Goal: Task Accomplishment & Management: Complete application form

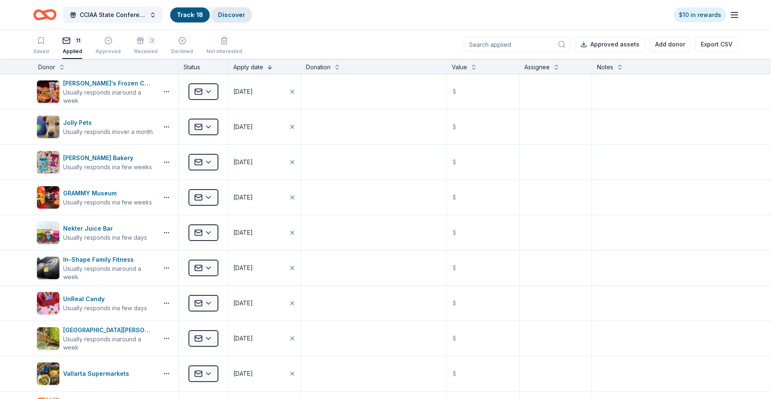
click at [230, 10] on div "Discover" at bounding box center [231, 14] width 40 height 15
click at [231, 13] on link "Discover" at bounding box center [231, 14] width 27 height 7
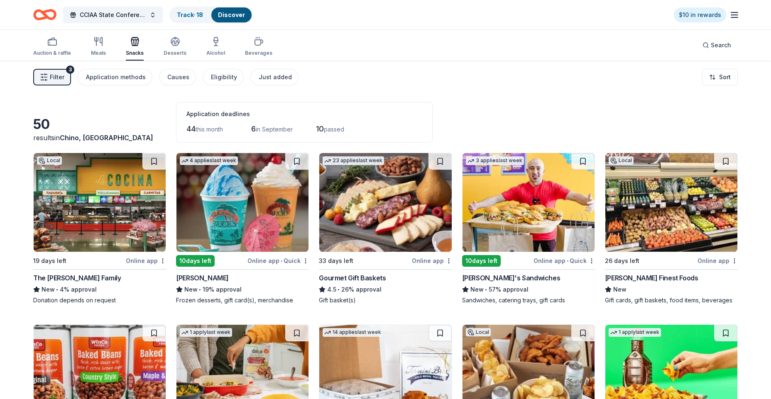
click at [398, 204] on img at bounding box center [385, 202] width 132 height 99
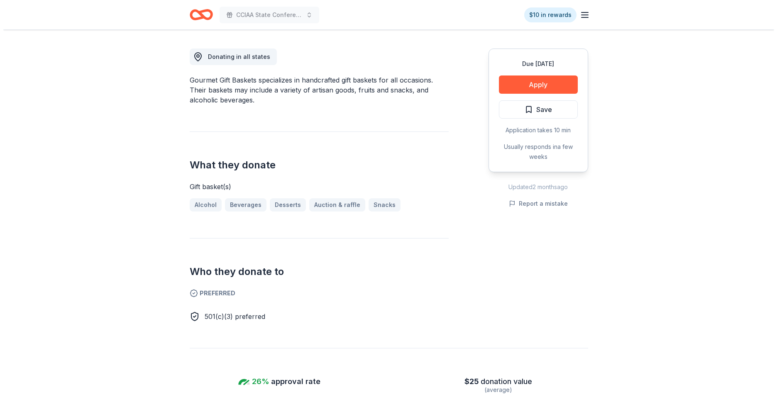
scroll to position [291, 0]
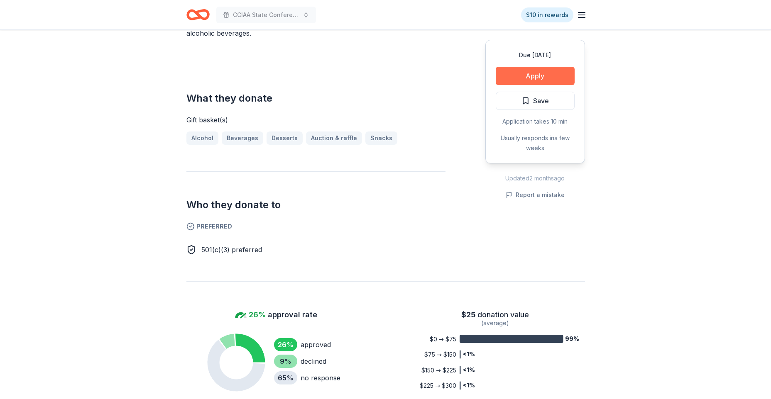
click at [523, 75] on button "Apply" at bounding box center [535, 76] width 79 height 18
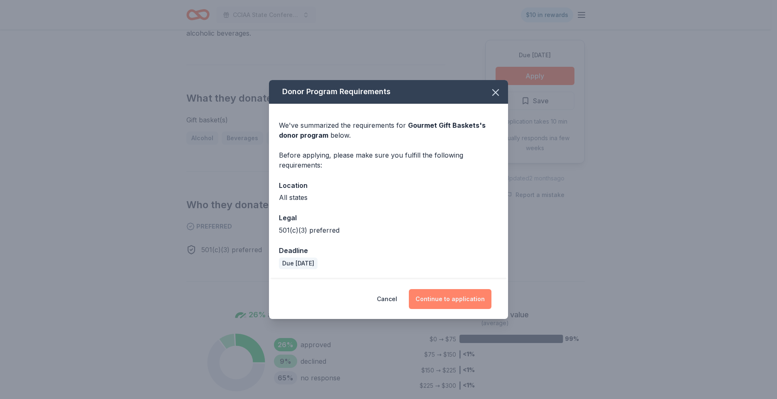
click at [452, 302] on button "Continue to application" at bounding box center [450, 299] width 83 height 20
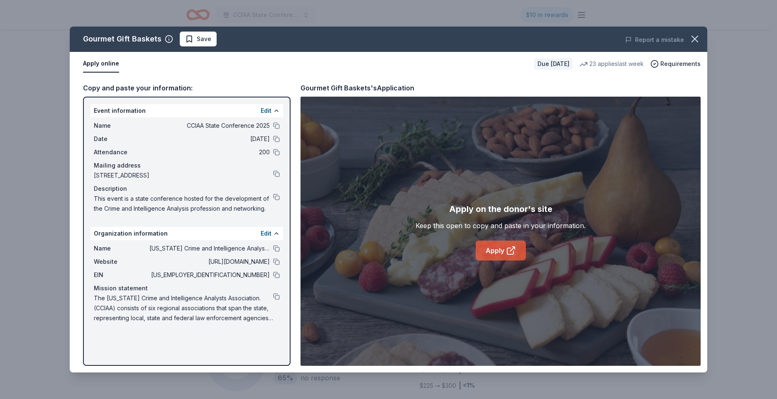
click at [503, 248] on link "Apply" at bounding box center [501, 251] width 50 height 20
click at [275, 297] on button at bounding box center [276, 296] width 7 height 7
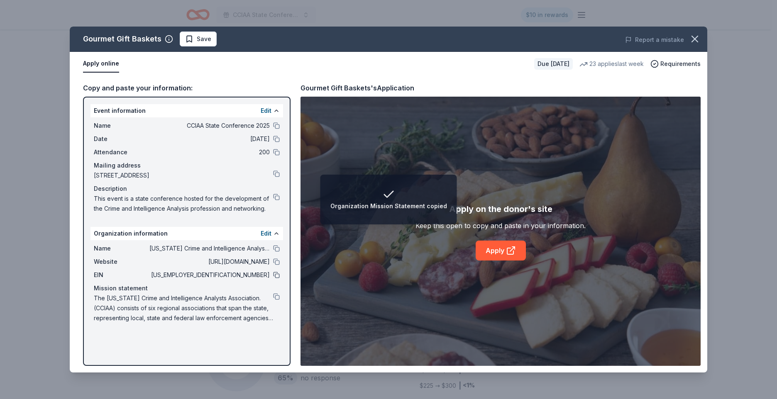
click at [276, 274] on button at bounding box center [276, 275] width 7 height 7
click at [698, 36] on icon "button" at bounding box center [695, 39] width 6 height 6
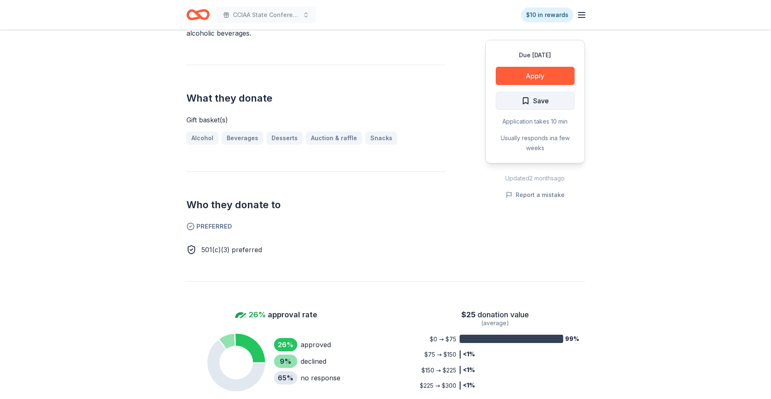
click at [549, 102] on button "Save" at bounding box center [535, 101] width 79 height 18
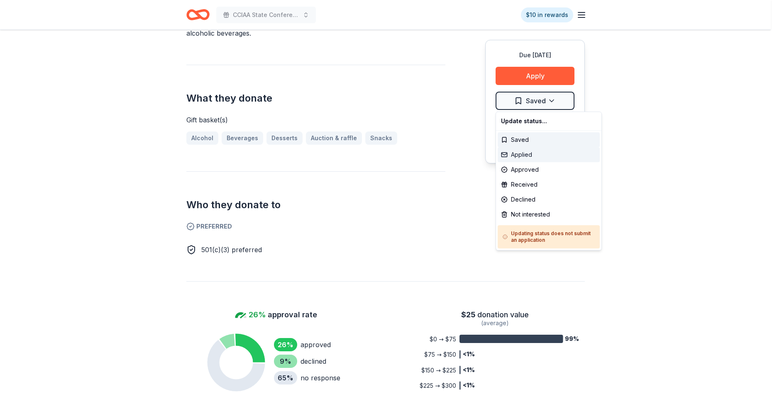
click at [526, 157] on div "Applied" at bounding box center [549, 154] width 102 height 15
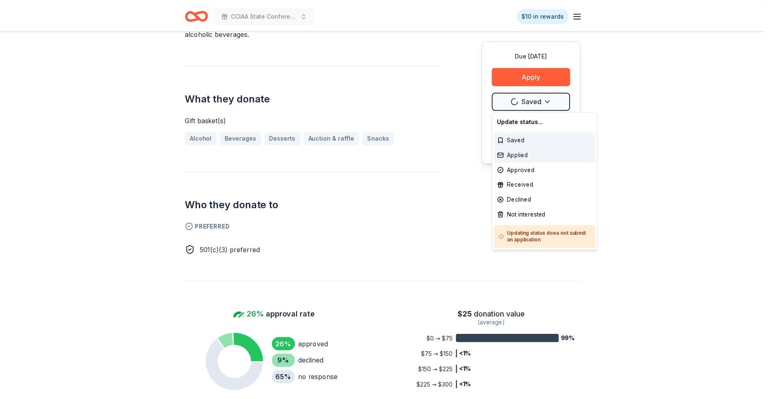
scroll to position [0, 0]
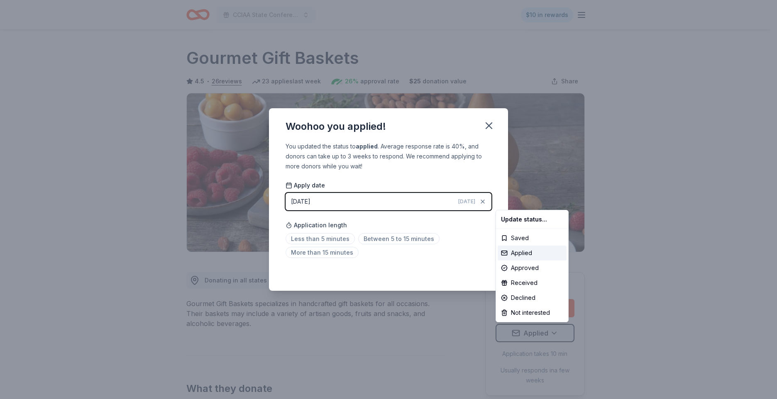
click at [324, 239] on html "CCIAA State Conference 2025 $10 in rewards Due in 33 days Share Gourmet Gift Ba…" at bounding box center [388, 199] width 777 height 399
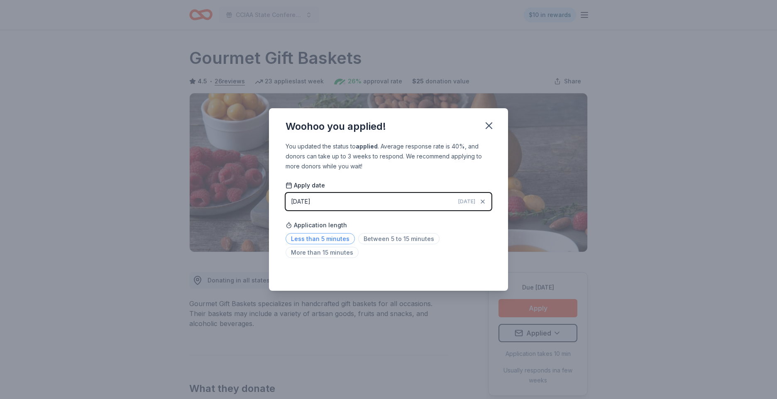
click at [323, 240] on span "Less than 5 minutes" at bounding box center [320, 238] width 69 height 11
click at [489, 124] on icon "button" at bounding box center [489, 126] width 12 height 12
